Goal: Transaction & Acquisition: Purchase product/service

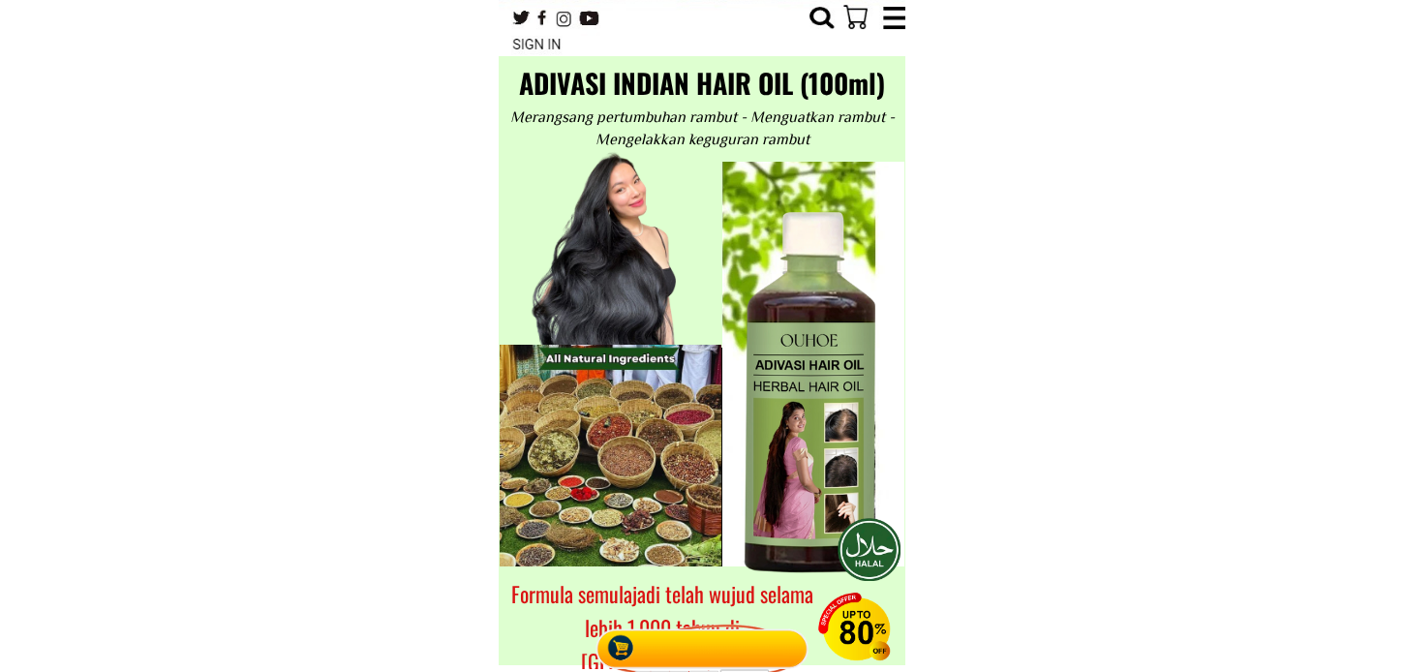
click at [737, 631] on div at bounding box center [702, 642] width 223 height 59
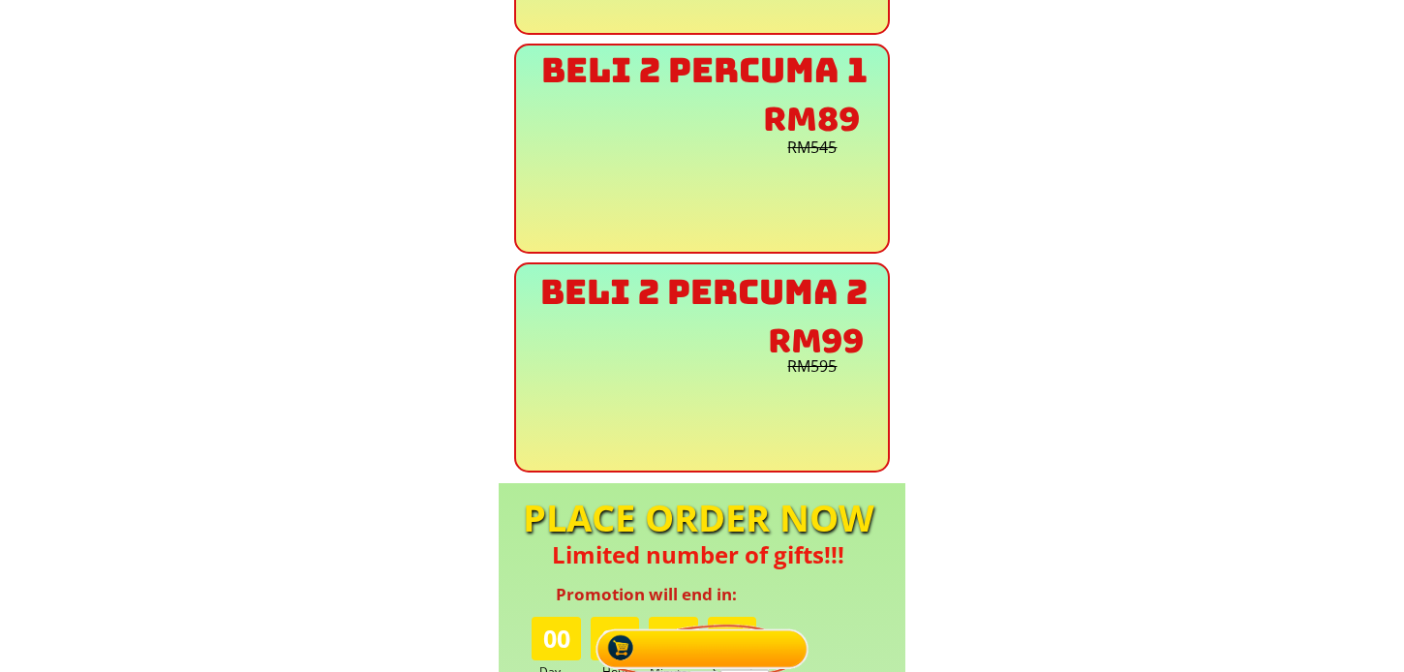
scroll to position [8580, 0]
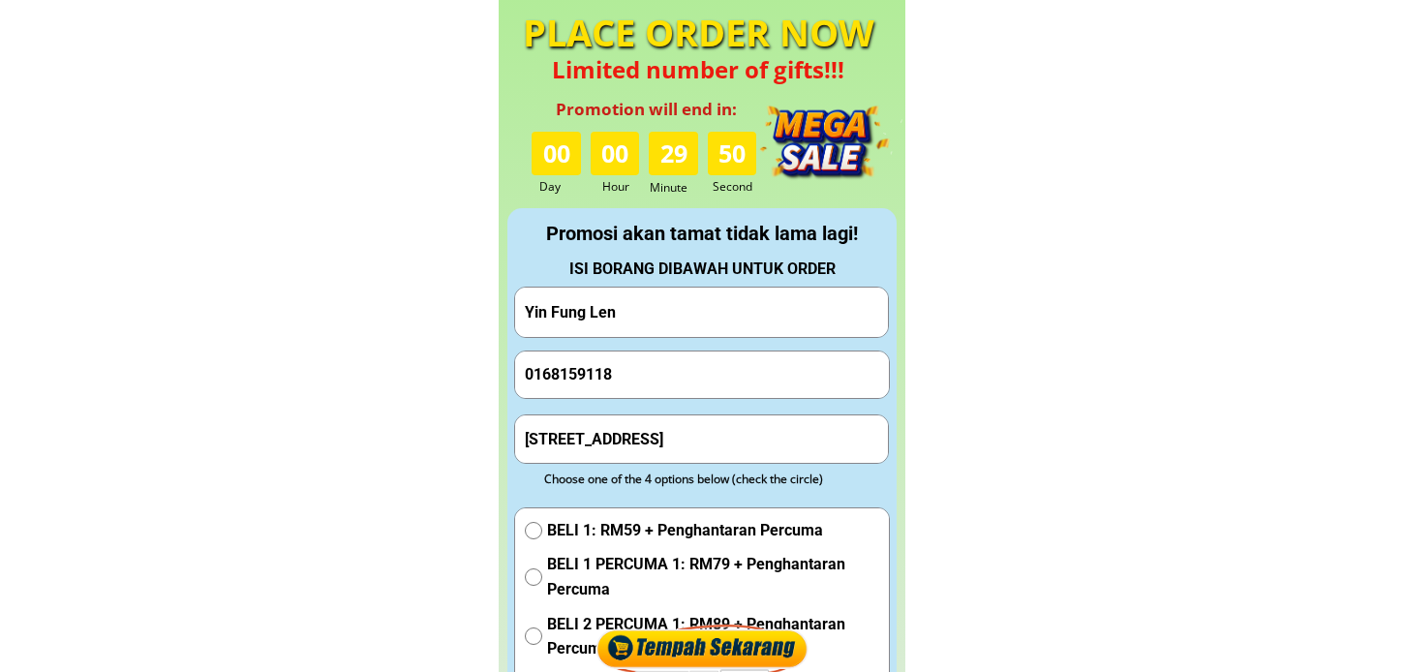
click at [737, 317] on input "Yin Fung Len" at bounding box center [702, 312] width 364 height 49
paste input "Junainah mat nor"
type input "Junainah mat nor"
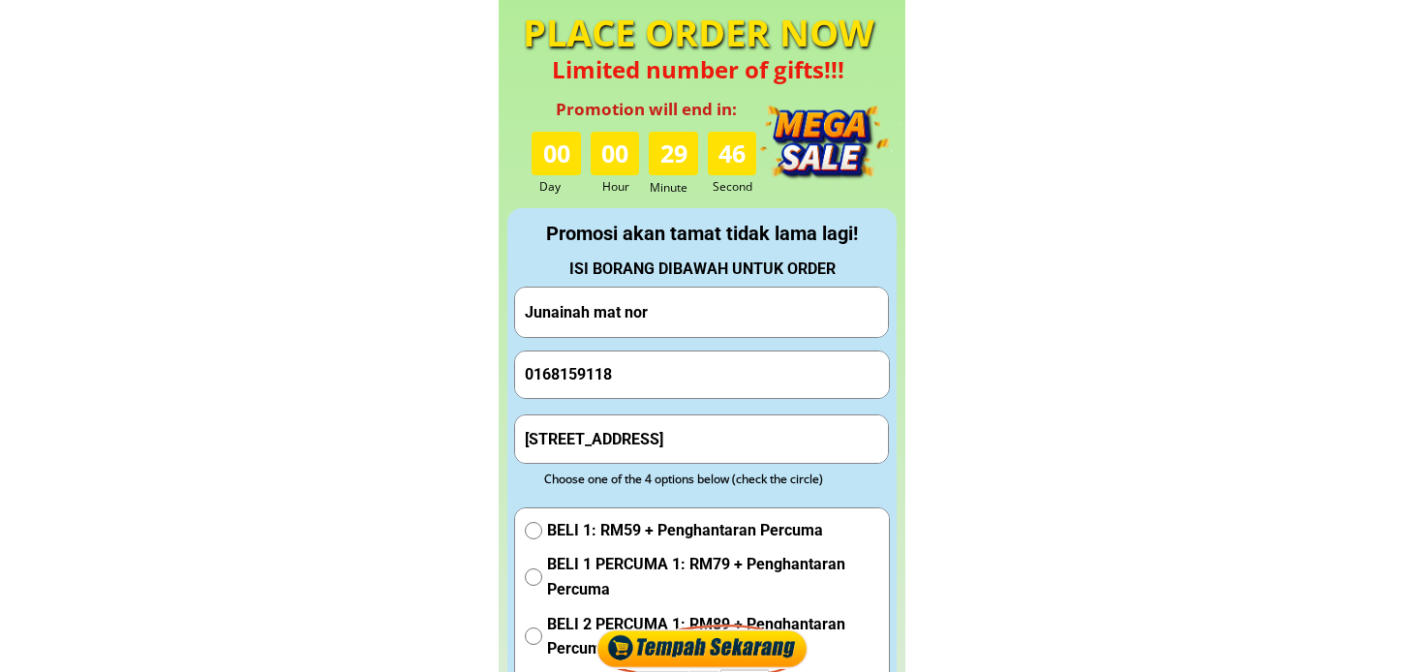
click at [635, 372] on input "0168159118" at bounding box center [702, 374] width 364 height 46
paste input "4,253,8034"
click at [585, 373] on input "014,253,8034" at bounding box center [702, 374] width 364 height 46
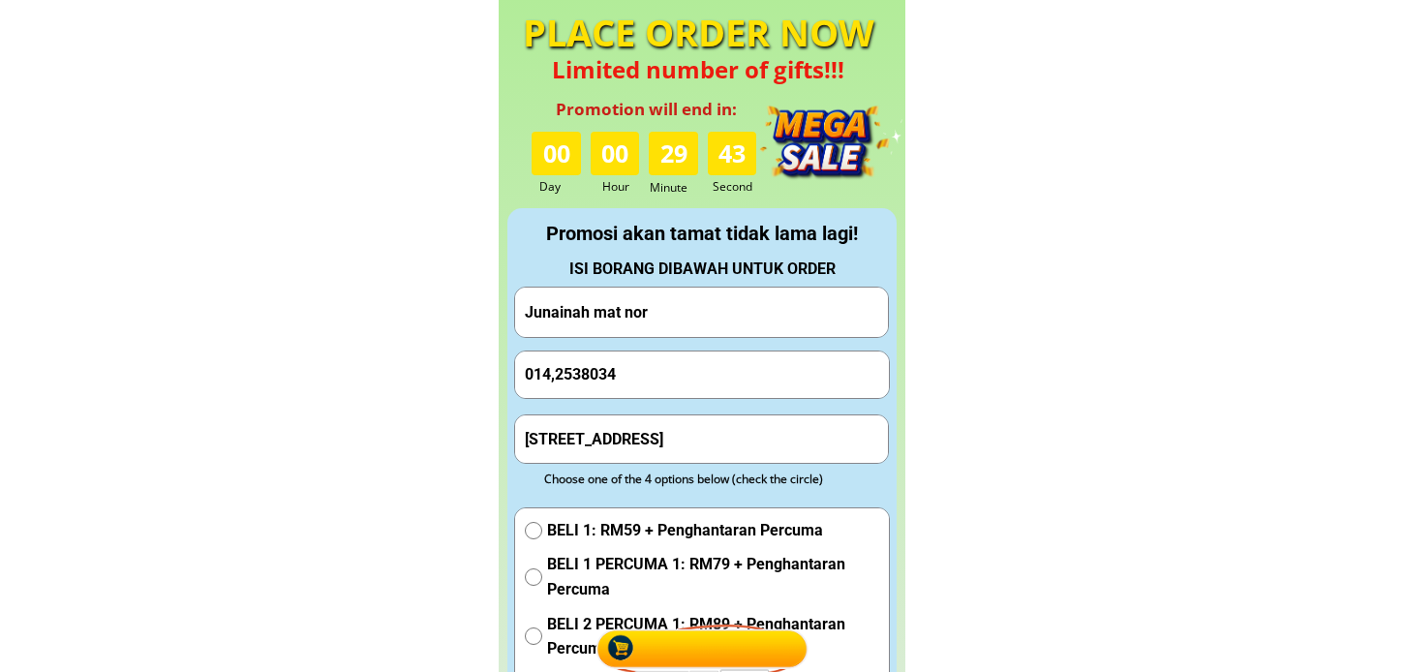
click at [549, 380] on input "014,2538034" at bounding box center [702, 374] width 364 height 46
type input "0142538034"
click at [672, 429] on input "[STREET_ADDRESS]" at bounding box center [702, 438] width 364 height 46
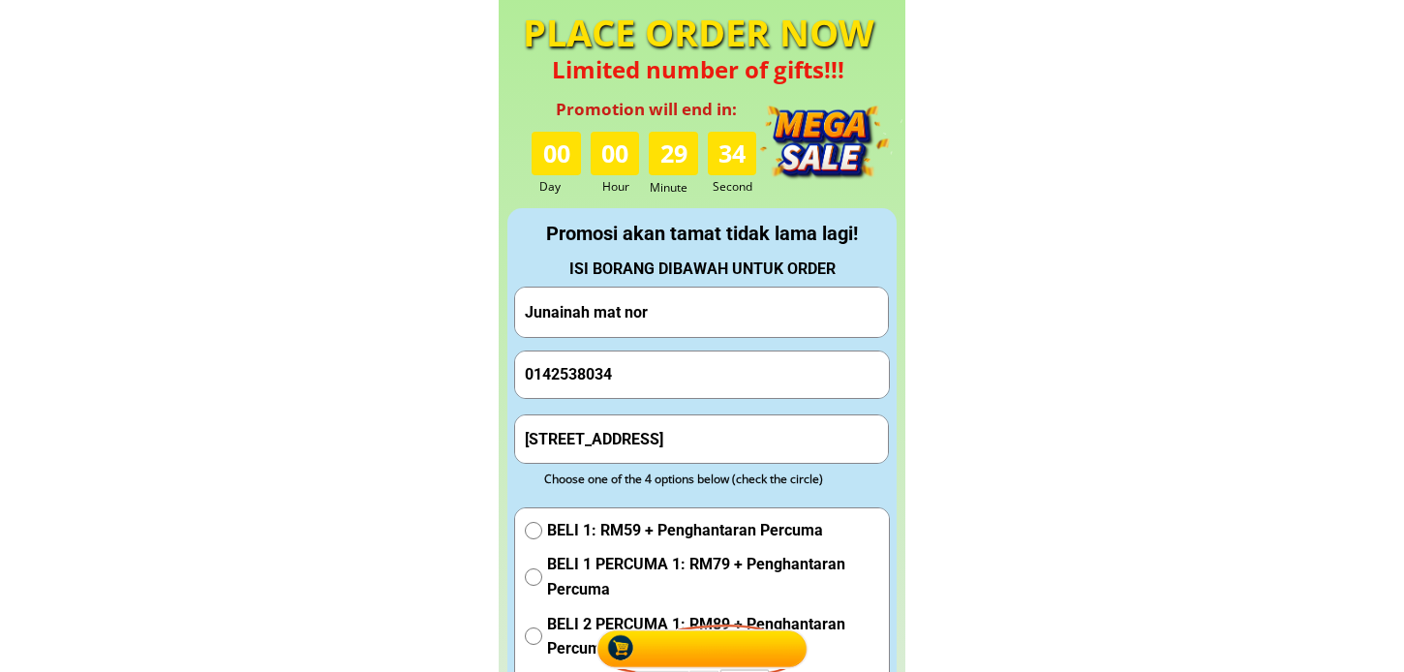
paste input "[STREET_ADDRESS]"
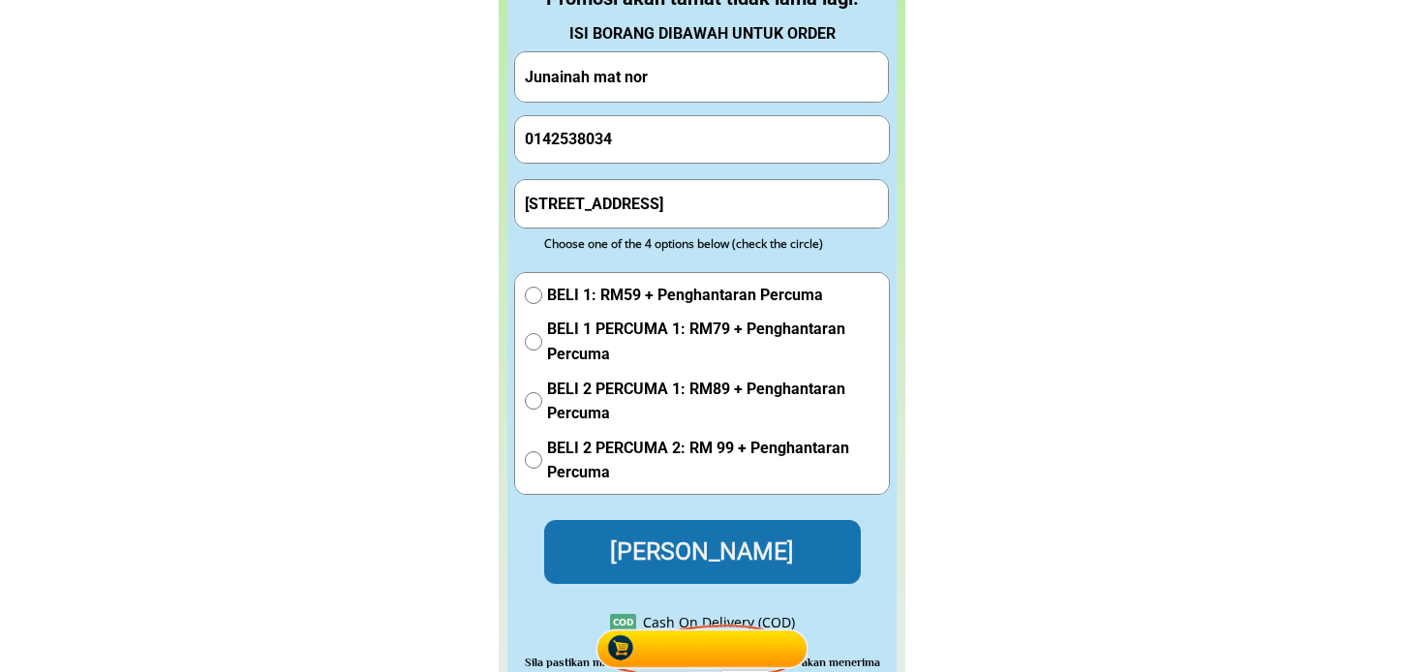
scroll to position [8903, 0]
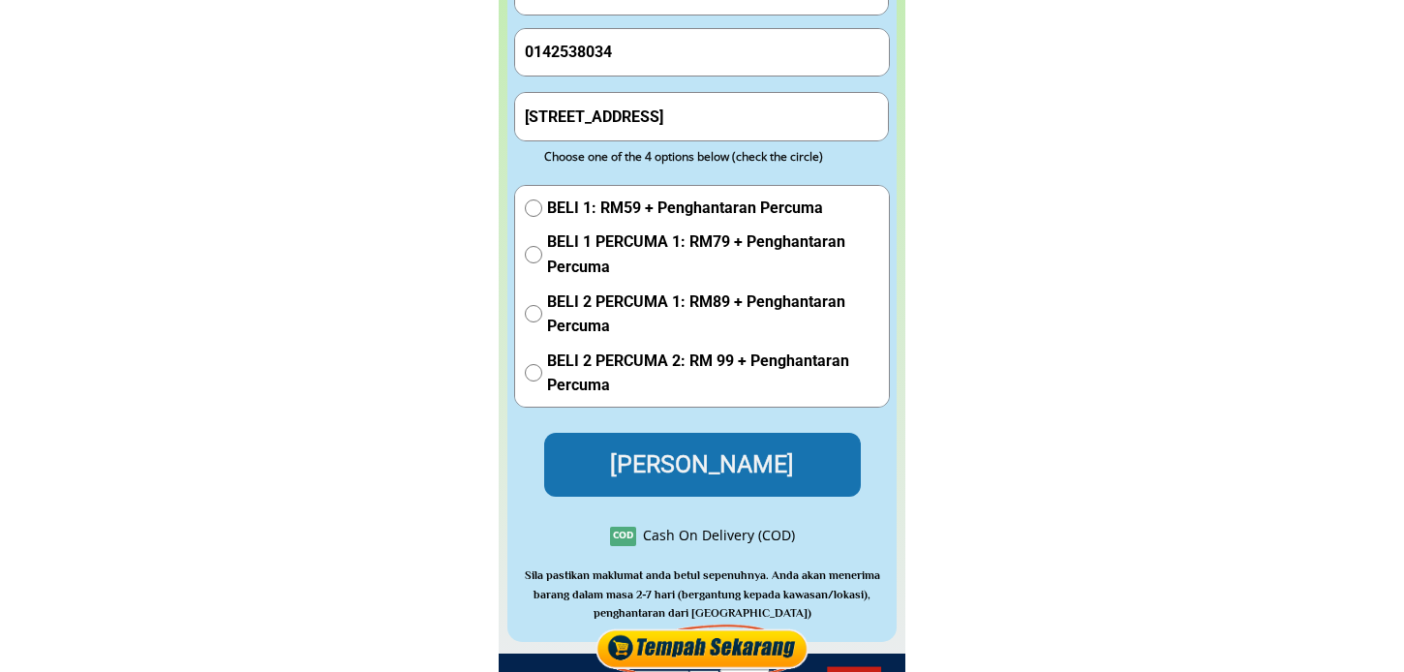
type input "[STREET_ADDRESS]"
click at [660, 218] on span "BELI 1: RM59 + Penghantaran Percuma" at bounding box center [713, 208] width 332 height 25
radio input "true"
click at [658, 462] on p "[PERSON_NAME]" at bounding box center [702, 465] width 318 height 64
